Goal: Navigation & Orientation: Find specific page/section

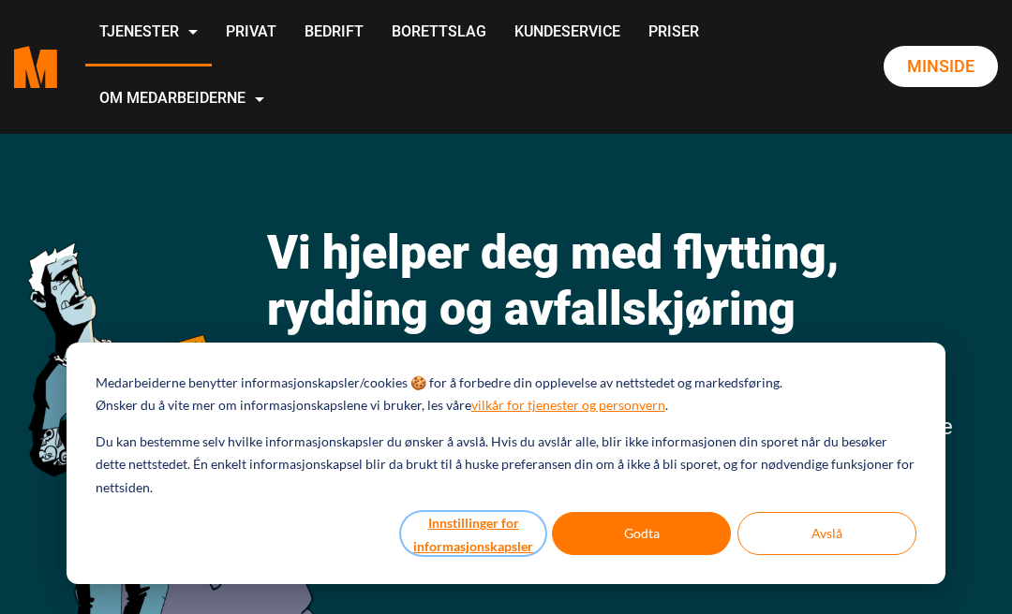
click at [485, 538] on button "Innstillinger for informasjonskapsler" at bounding box center [473, 533] width 144 height 43
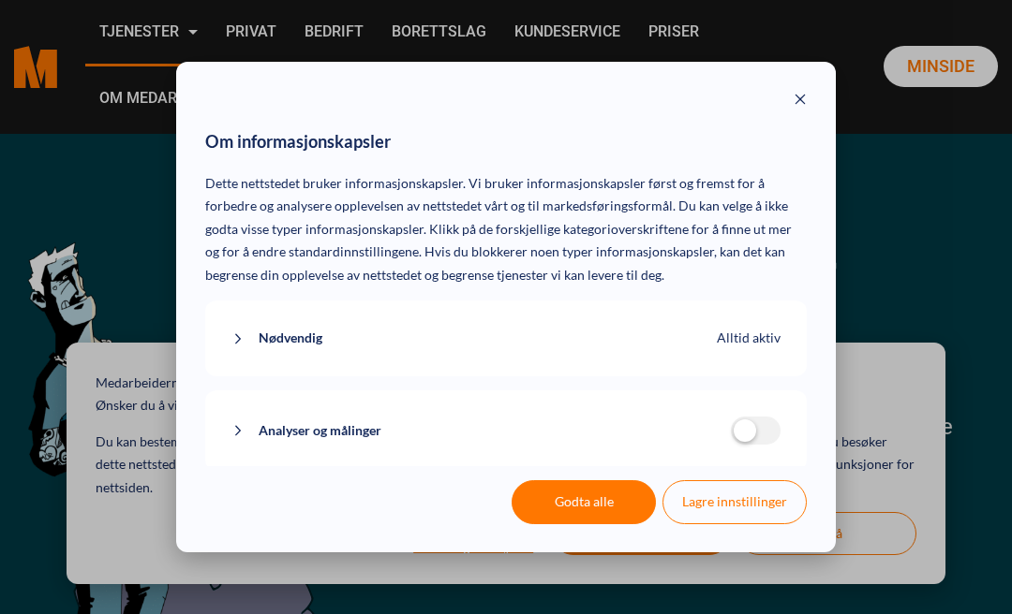
click at [302, 330] on span "Nødvendig" at bounding box center [291, 338] width 64 height 23
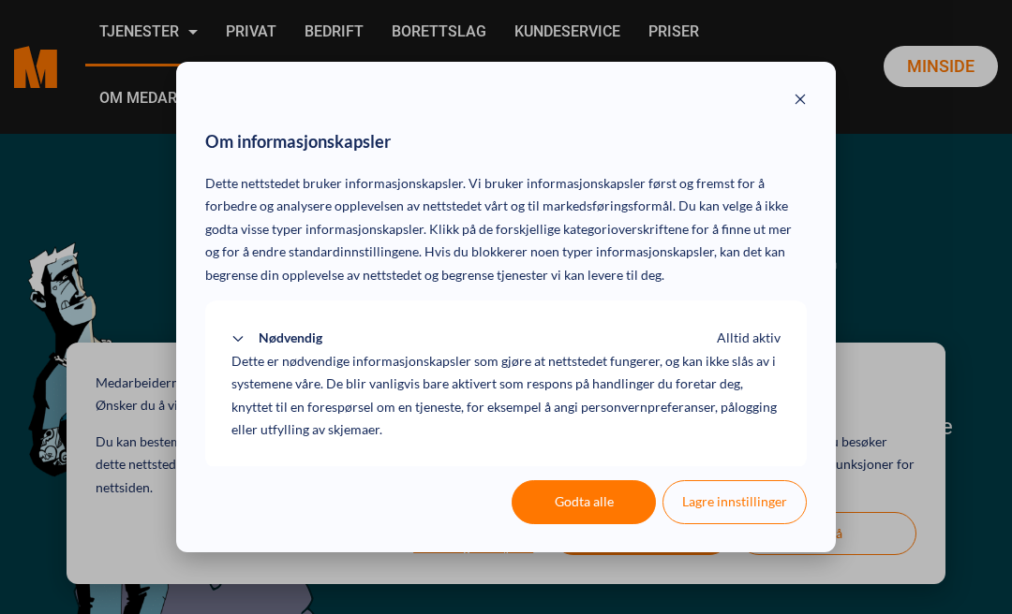
click at [752, 499] on button "Lagre innstillinger" at bounding box center [734, 501] width 144 height 43
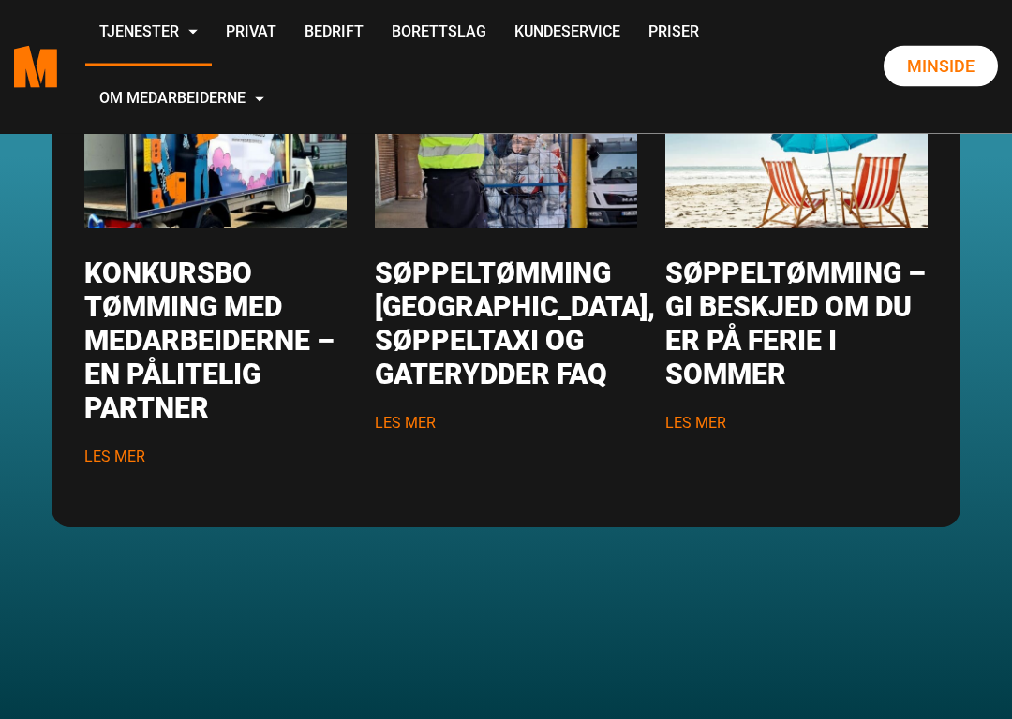
scroll to position [2435, 0]
click at [0, 0] on link "Om oss" at bounding box center [0, 0] width 0 height 0
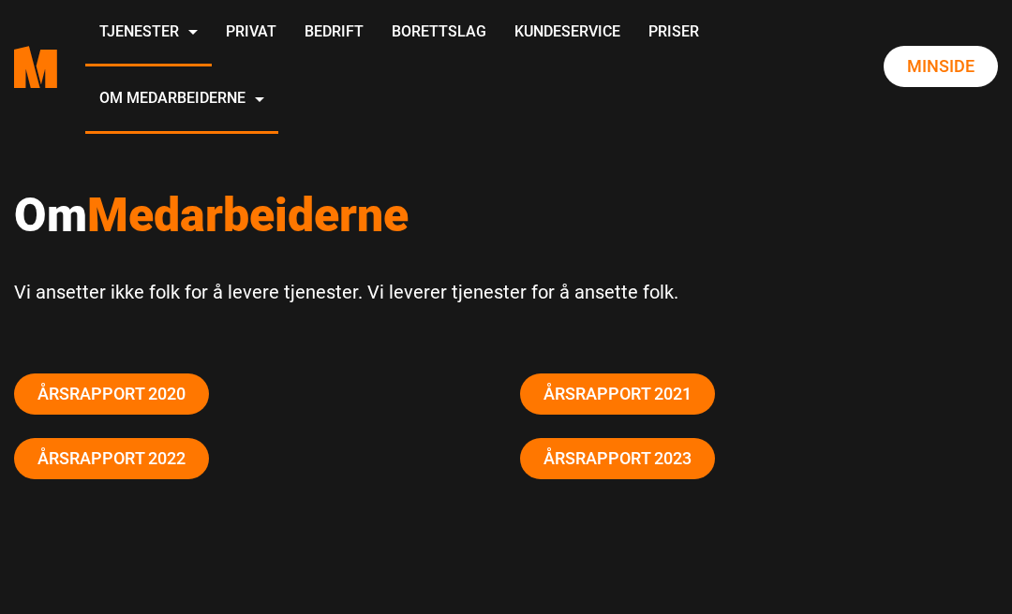
click at [643, 478] on link "Årsrapport 2023" at bounding box center [617, 458] width 195 height 41
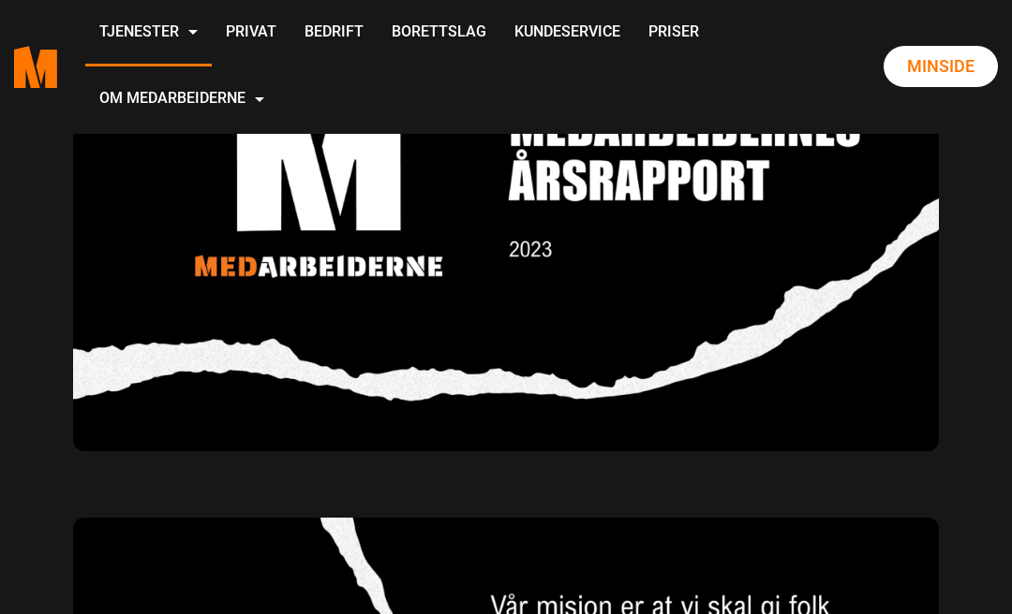
scroll to position [911, 0]
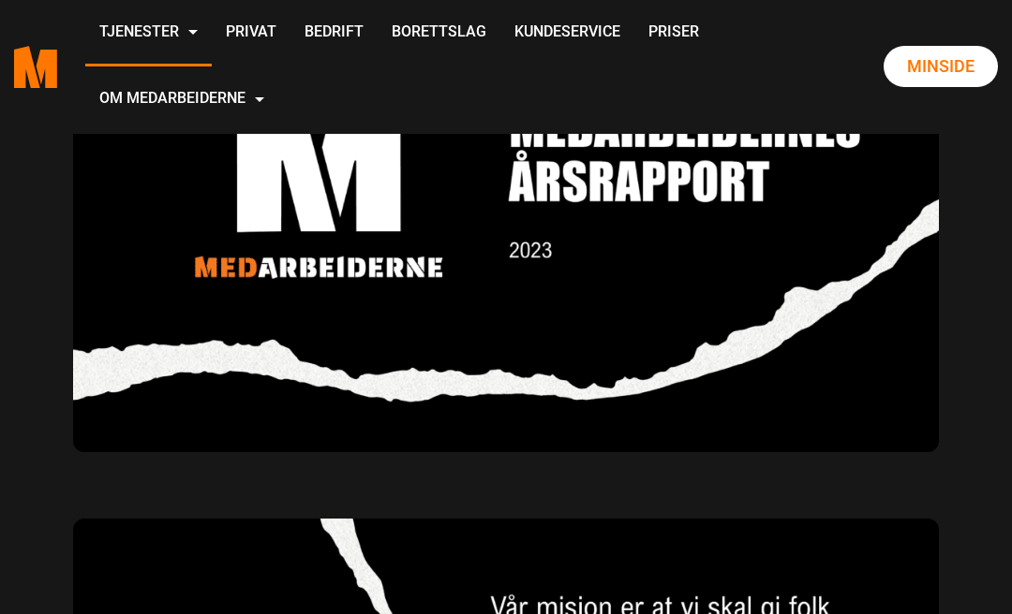
click at [634, 66] on link "Priser" at bounding box center [673, 33] width 79 height 66
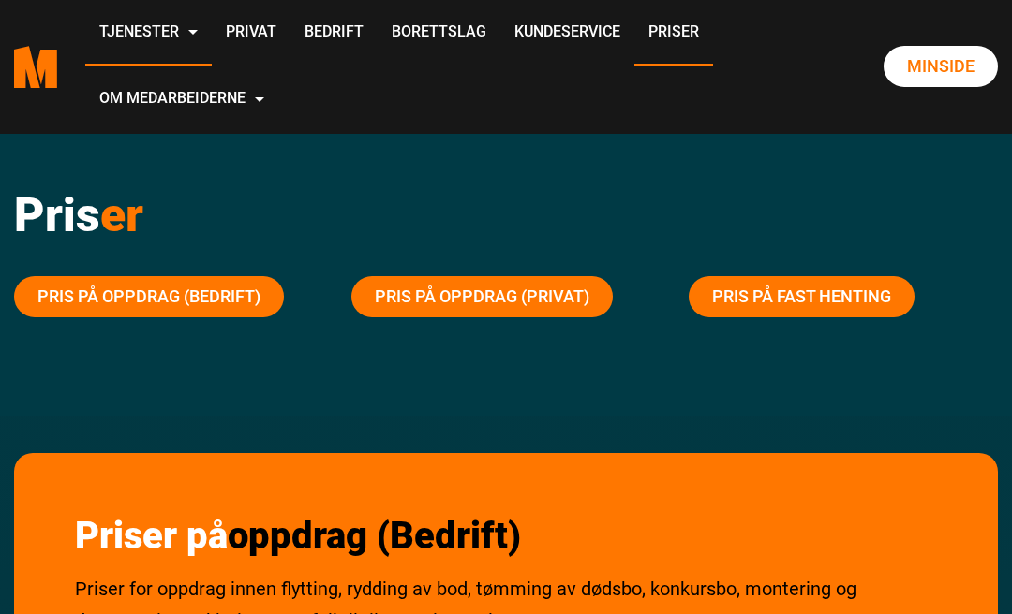
click at [525, 293] on link "Pris på oppdrag (Privat)" at bounding box center [481, 296] width 261 height 41
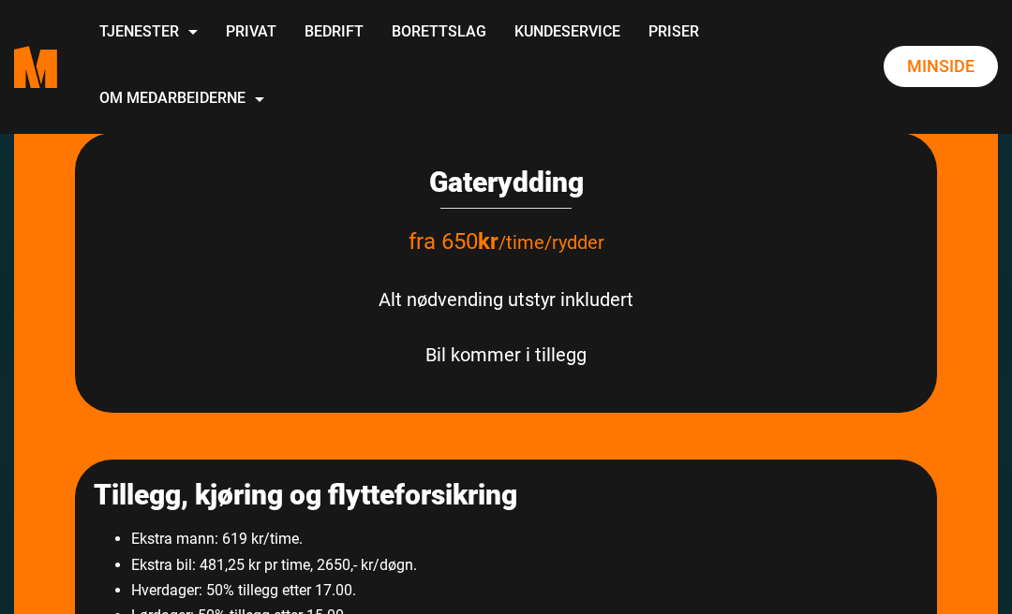
scroll to position [2827, 0]
